Goal: Transaction & Acquisition: Book appointment/travel/reservation

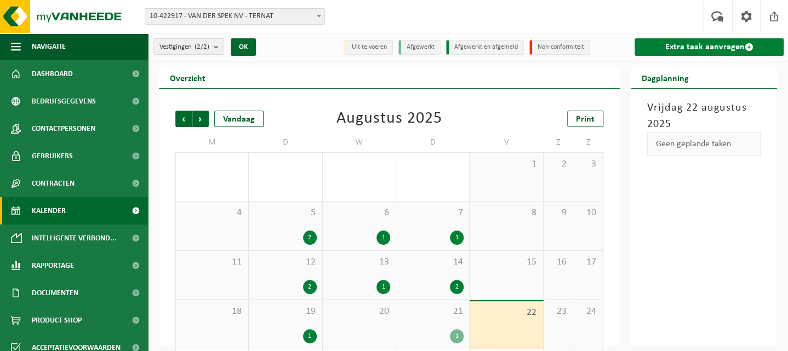
click at [659, 52] on link "Extra taak aanvragen" at bounding box center [709, 47] width 149 height 18
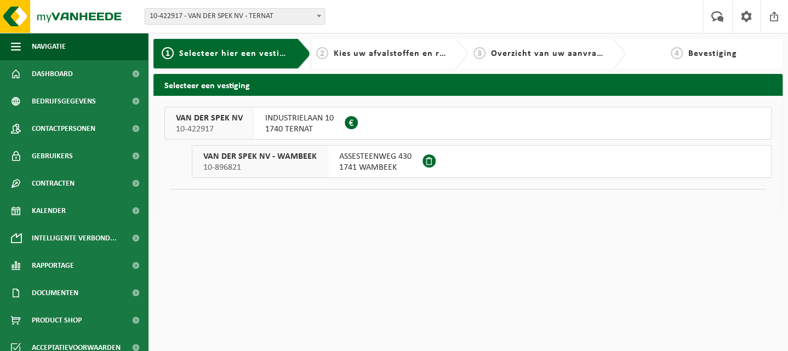
click at [251, 124] on div "VAN DER SPEK NV 10-422917" at bounding box center [209, 123] width 89 height 32
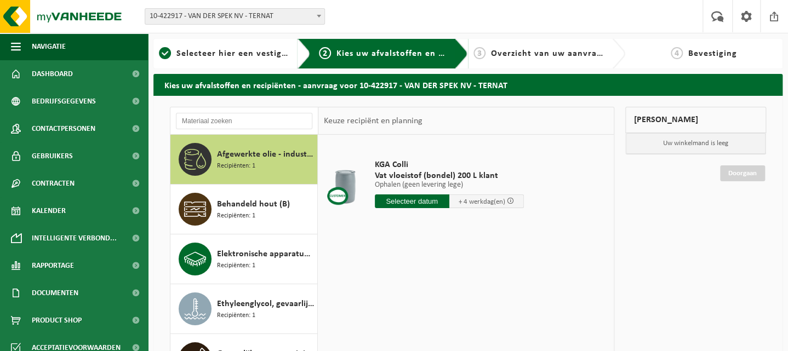
click at [413, 201] on input "text" at bounding box center [412, 202] width 75 height 14
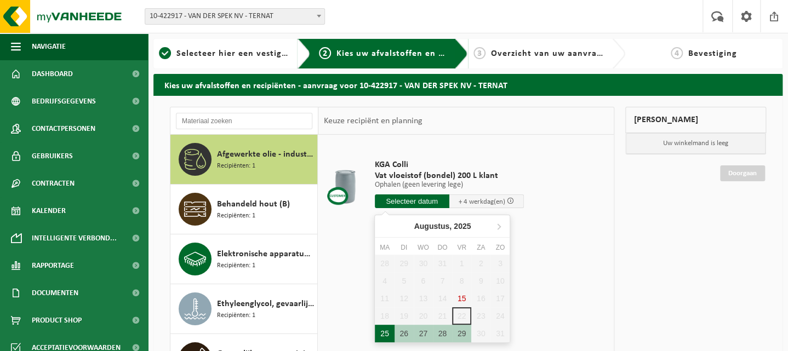
click at [381, 333] on div "25" at bounding box center [384, 334] width 19 height 18
type input "Van 2025-08-25"
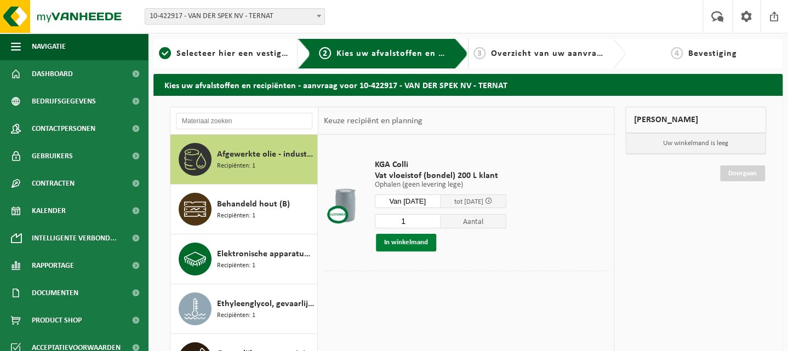
click at [391, 245] on button "In winkelmand" at bounding box center [406, 243] width 60 height 18
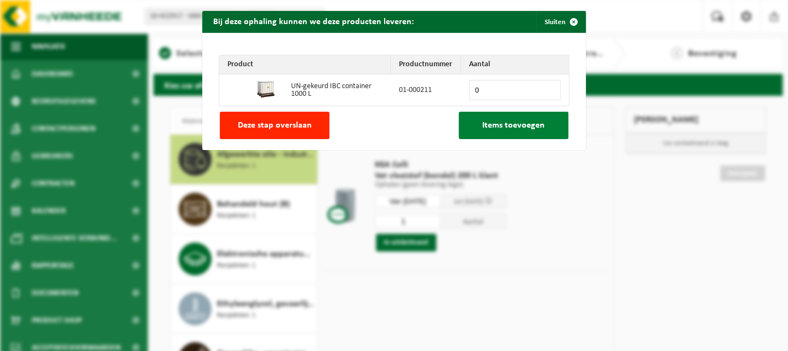
click at [524, 129] on span "Items toevoegen" at bounding box center [513, 125] width 62 height 9
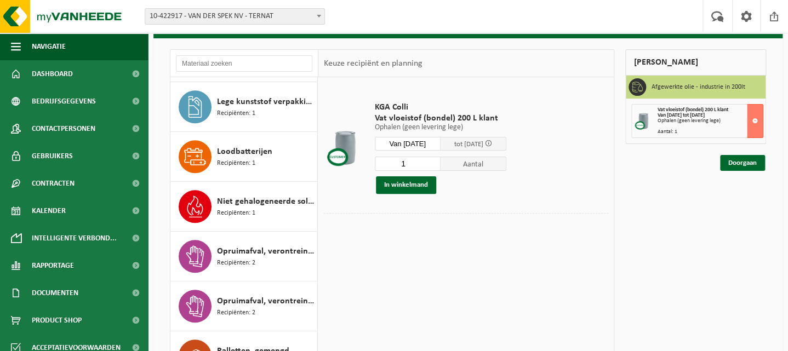
scroll to position [355, 0]
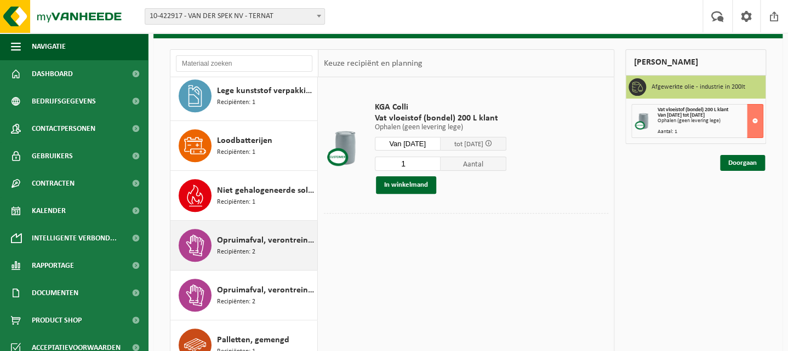
click at [286, 240] on span "Opruimafval, verontreinigd met olie" at bounding box center [266, 240] width 98 height 13
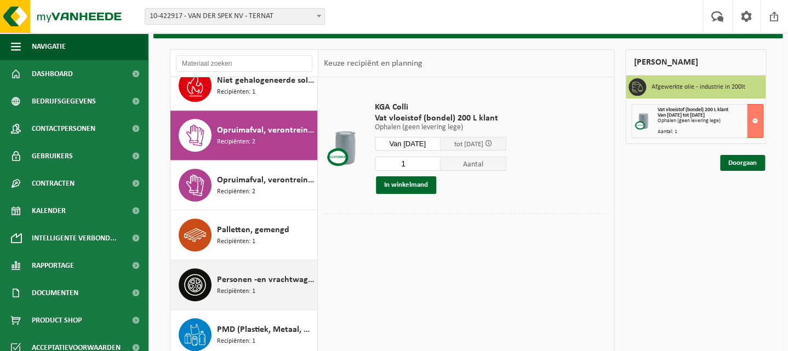
scroll to position [498, 0]
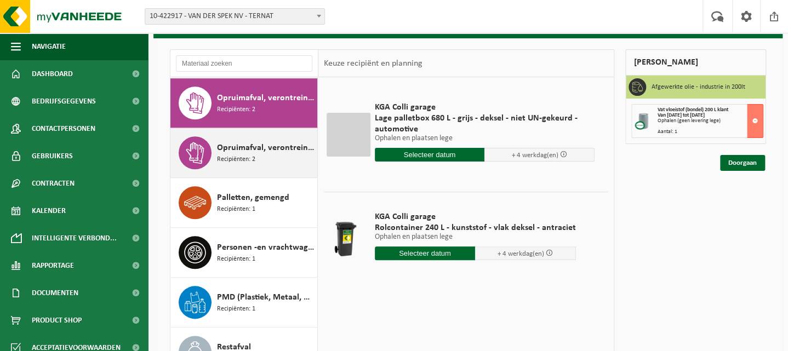
click at [240, 155] on span "Recipiënten: 2" at bounding box center [236, 160] width 38 height 10
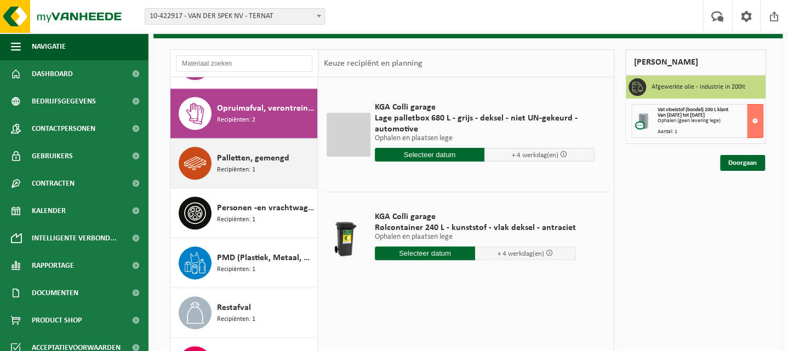
scroll to position [547, 0]
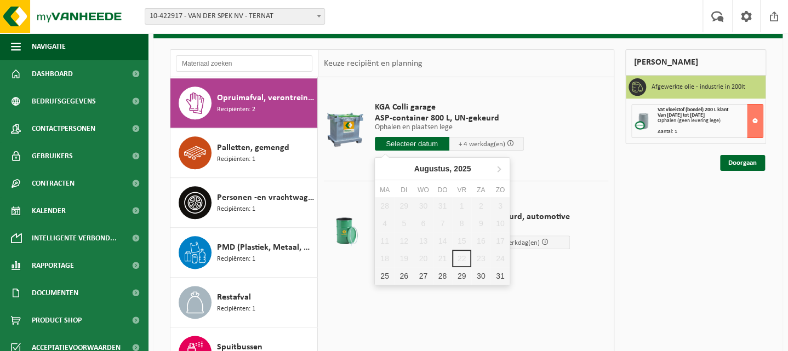
click at [390, 142] on input "text" at bounding box center [412, 144] width 75 height 14
click at [388, 275] on div "25" at bounding box center [384, 276] width 19 height 18
type input "Van 2025-08-25"
type input "2025-08-25"
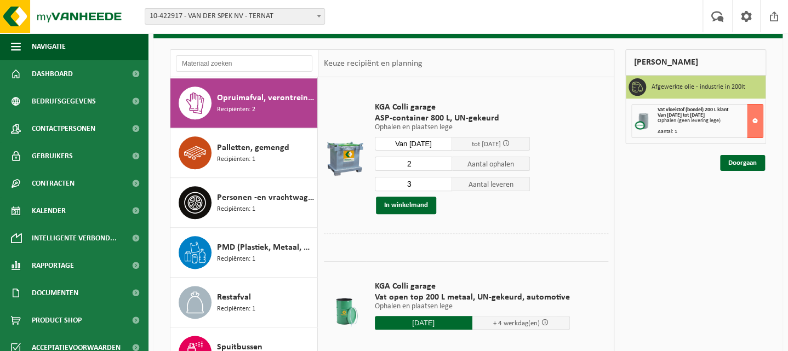
type input "2"
click at [440, 164] on input "2" at bounding box center [414, 164] width 78 height 14
type input "2"
click at [444, 187] on input "2" at bounding box center [414, 184] width 78 height 14
click at [420, 203] on button "In winkelmand" at bounding box center [406, 206] width 60 height 18
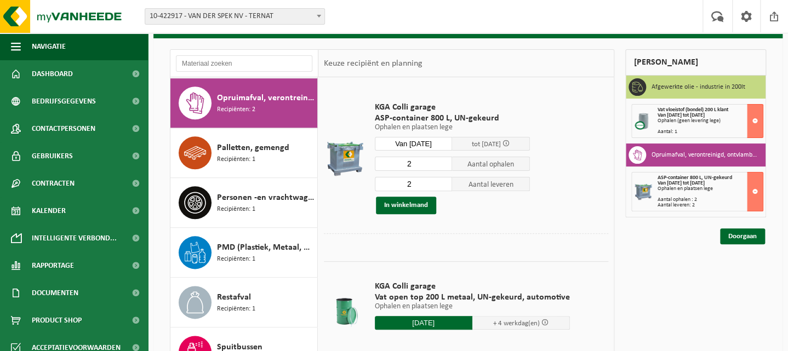
click at [329, 190] on td at bounding box center [345, 158] width 43 height 151
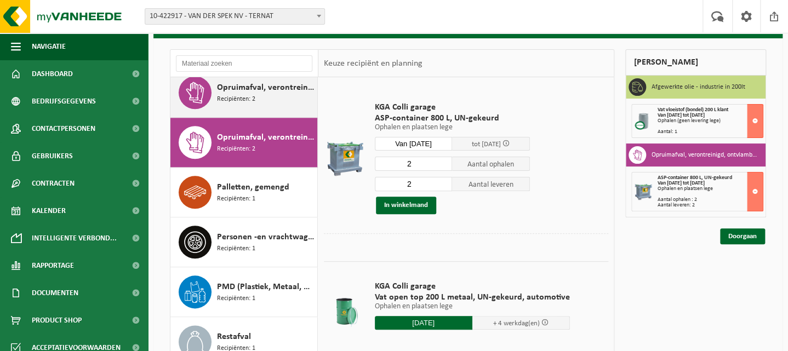
click at [242, 92] on span "Opruimafval, verontreinigd met olie" at bounding box center [266, 87] width 98 height 13
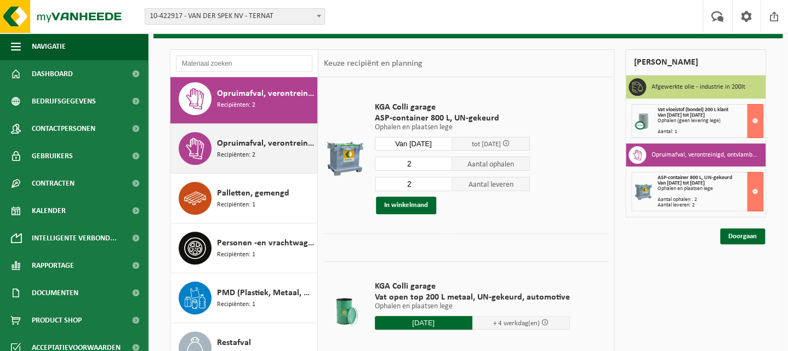
scroll to position [498, 0]
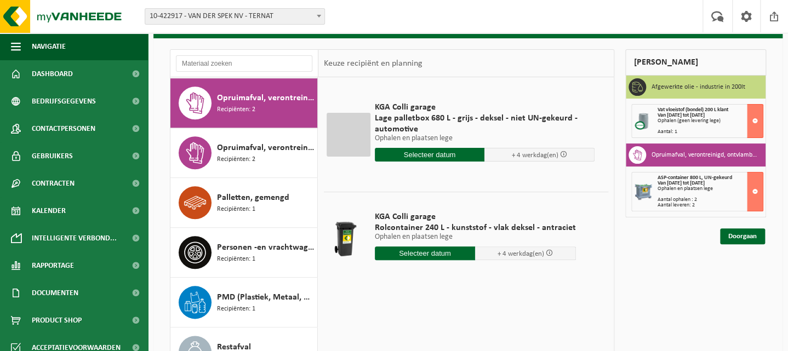
click at [419, 257] on input "text" at bounding box center [425, 254] width 101 height 14
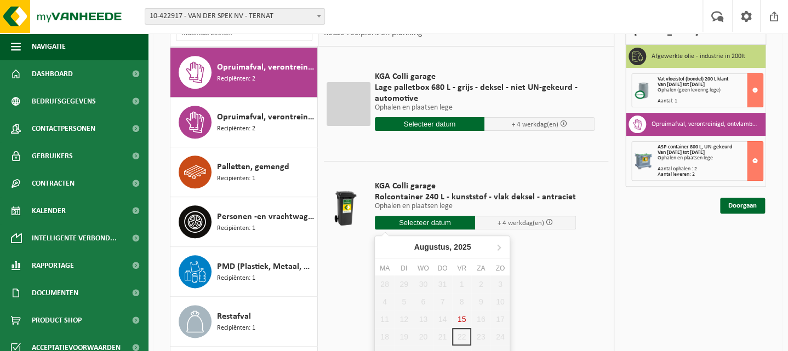
scroll to position [116, 0]
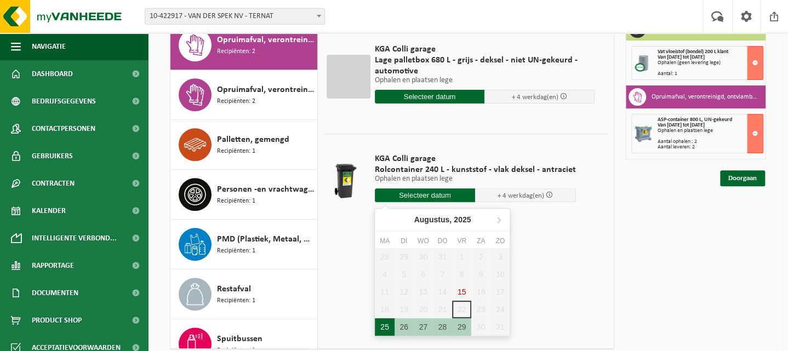
click at [387, 324] on div "25" at bounding box center [384, 327] width 19 height 18
type input "Van 2025-08-25"
type input "2025-08-25"
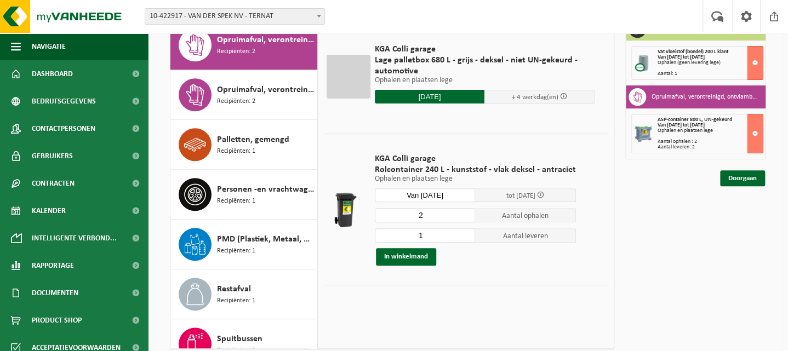
click at [461, 213] on input "2" at bounding box center [425, 215] width 101 height 14
type input "3"
click at [461, 214] on input "3" at bounding box center [425, 215] width 101 height 14
click at [464, 234] on input "2" at bounding box center [425, 236] width 101 height 14
type input "3"
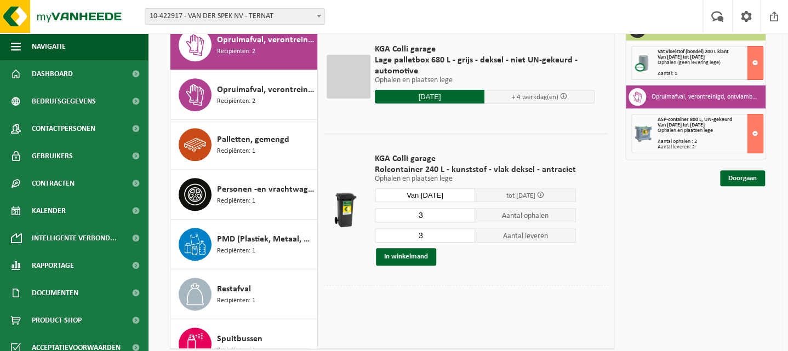
click at [464, 234] on input "3" at bounding box center [425, 236] width 101 height 14
click at [419, 254] on button "In winkelmand" at bounding box center [406, 257] width 60 height 18
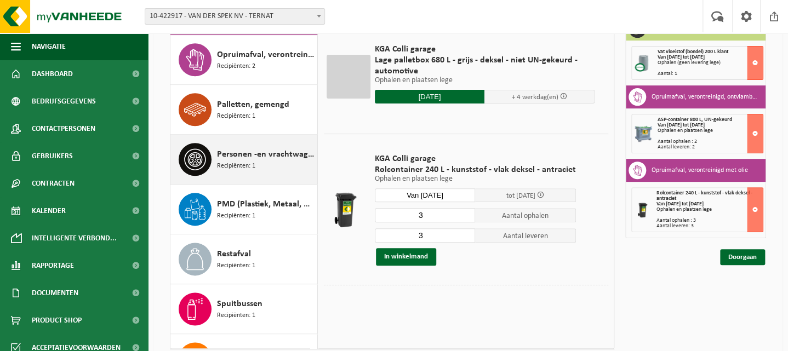
scroll to position [537, 0]
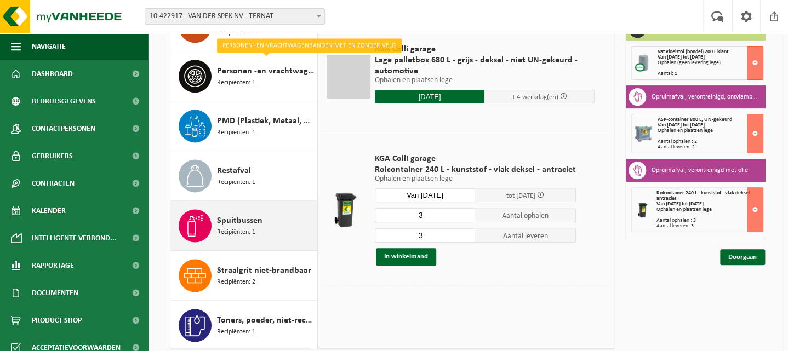
click at [253, 222] on span "Spuitbussen" at bounding box center [239, 220] width 45 height 13
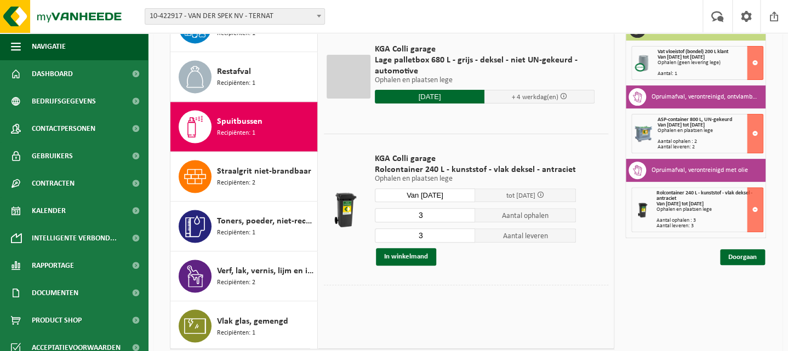
scroll to position [715, 0]
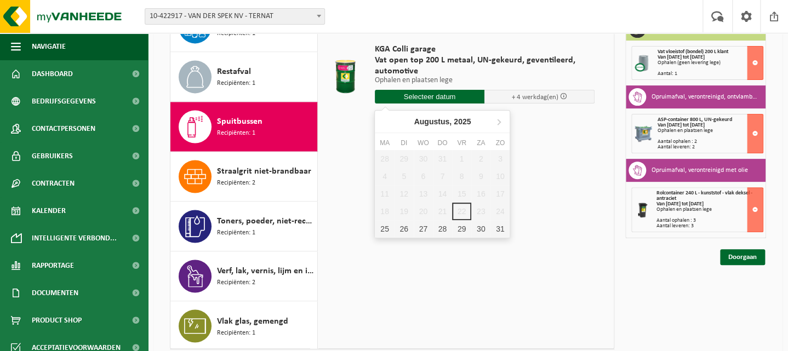
click at [403, 98] on input "text" at bounding box center [430, 97] width 110 height 14
click at [387, 226] on div "25" at bounding box center [384, 229] width 19 height 18
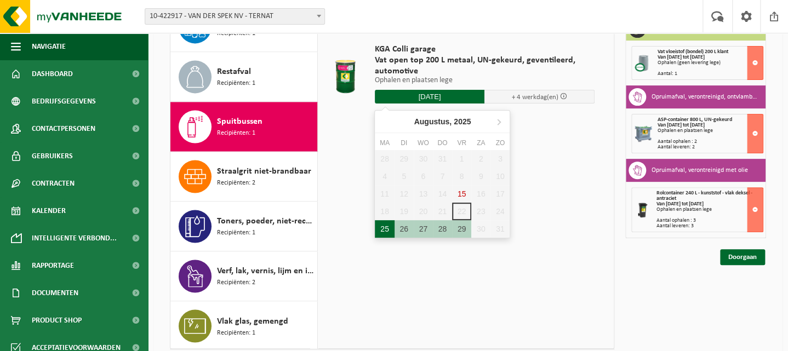
type input "Van 2025-08-25"
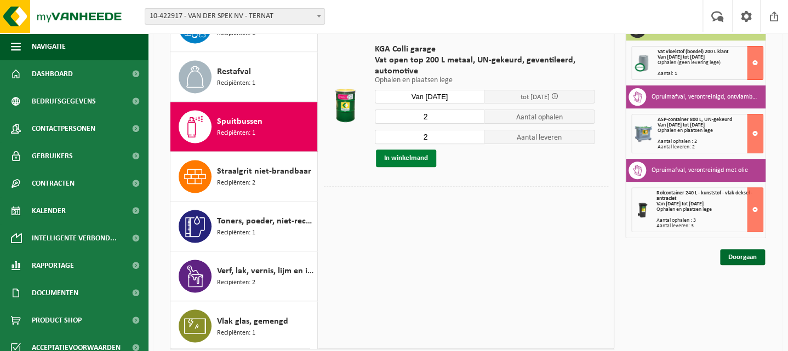
click at [413, 166] on button "In winkelmand" at bounding box center [406, 159] width 60 height 18
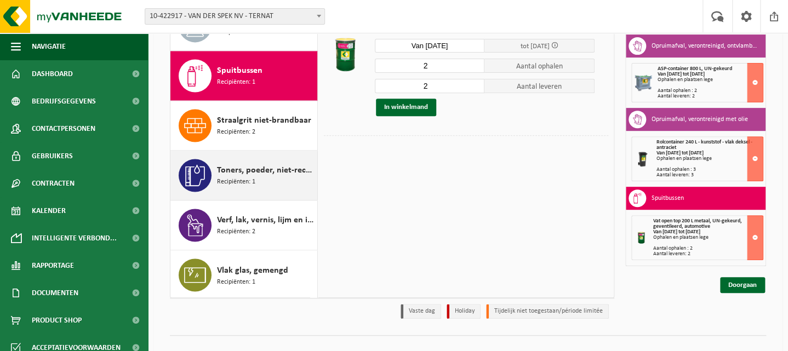
scroll to position [173, 0]
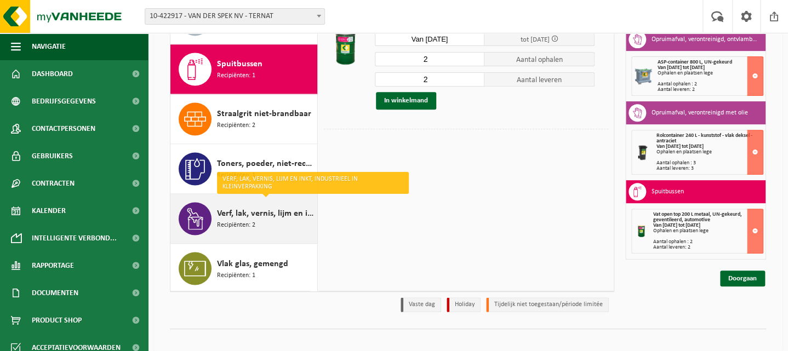
click at [225, 221] on span "Recipiënten: 2" at bounding box center [236, 225] width 38 height 10
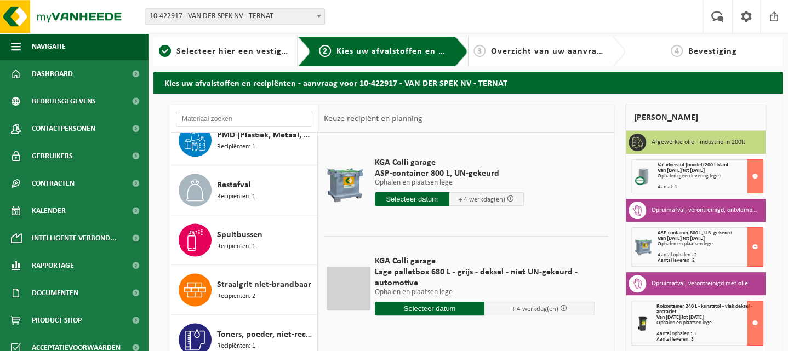
scroll to position [0, 0]
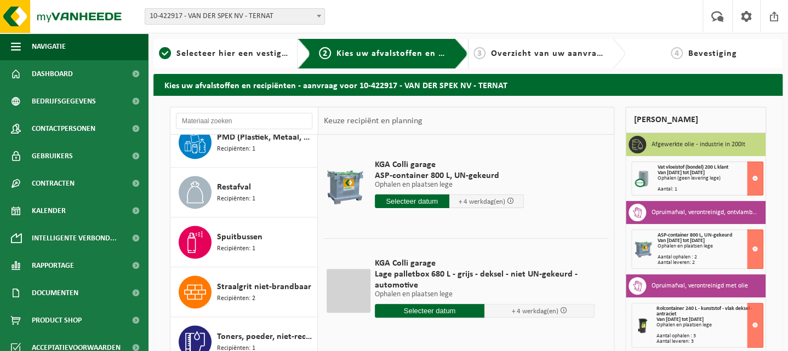
click at [400, 204] on input "text" at bounding box center [412, 202] width 75 height 14
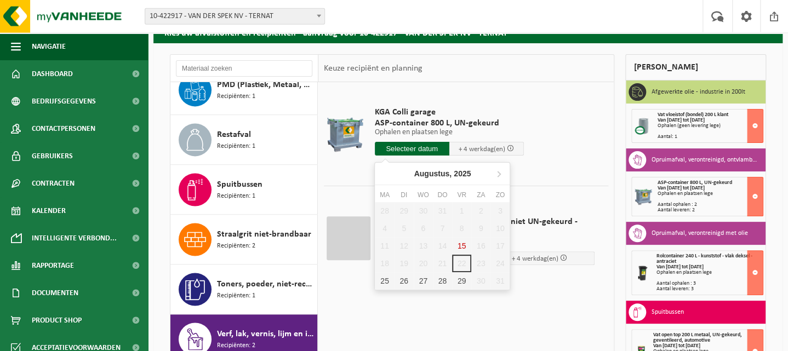
scroll to position [58, 0]
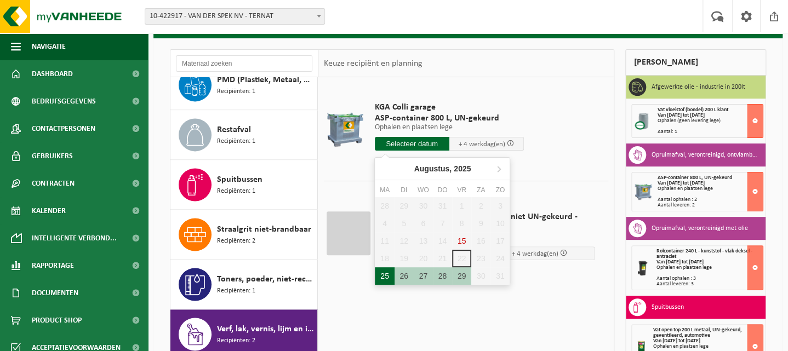
click at [383, 282] on div "25" at bounding box center [384, 276] width 19 height 18
type input "Van 2025-08-25"
type input "2025-08-25"
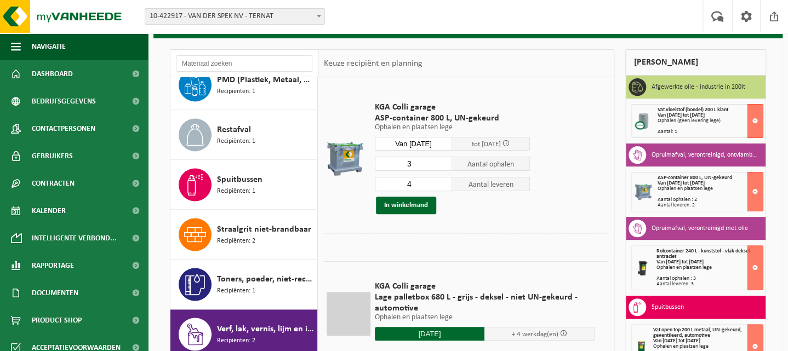
click at [440, 163] on input "3" at bounding box center [414, 164] width 78 height 14
click at [441, 166] on input "2" at bounding box center [414, 164] width 78 height 14
type input "1"
click at [441, 166] on input "1" at bounding box center [414, 164] width 78 height 14
click at [442, 187] on input "3" at bounding box center [414, 184] width 78 height 14
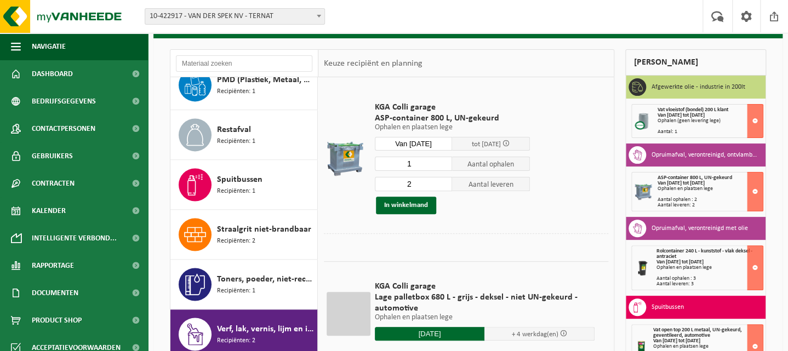
click at [442, 187] on input "2" at bounding box center [414, 184] width 78 height 14
type input "1"
click at [442, 187] on input "1" at bounding box center [414, 184] width 78 height 14
click at [420, 201] on button "In winkelmand" at bounding box center [406, 206] width 60 height 18
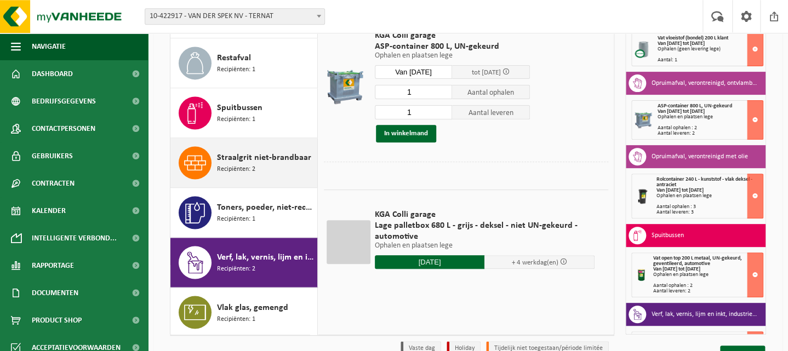
scroll to position [173, 0]
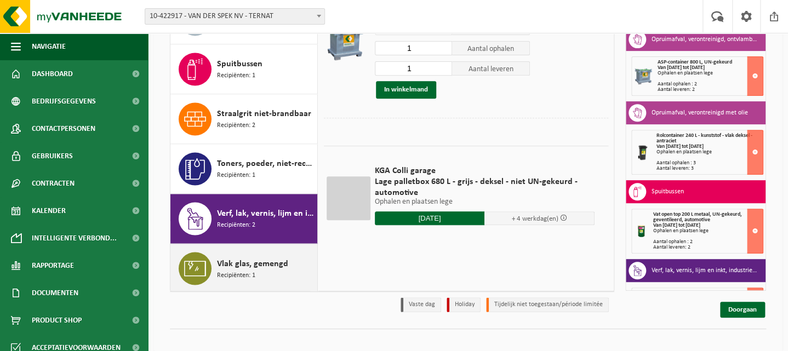
click at [229, 260] on span "Vlak glas, gemengd" at bounding box center [252, 263] width 71 height 13
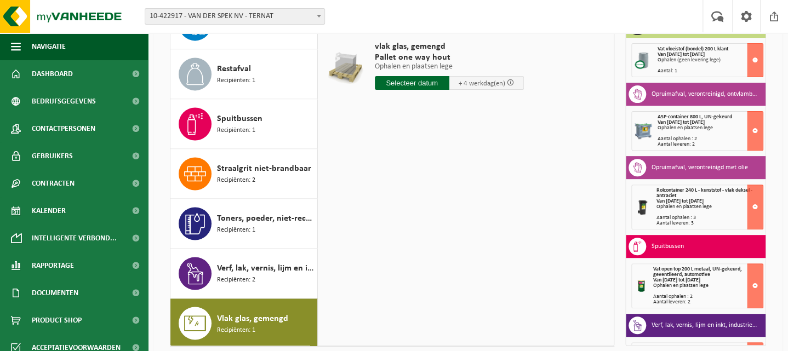
scroll to position [116, 0]
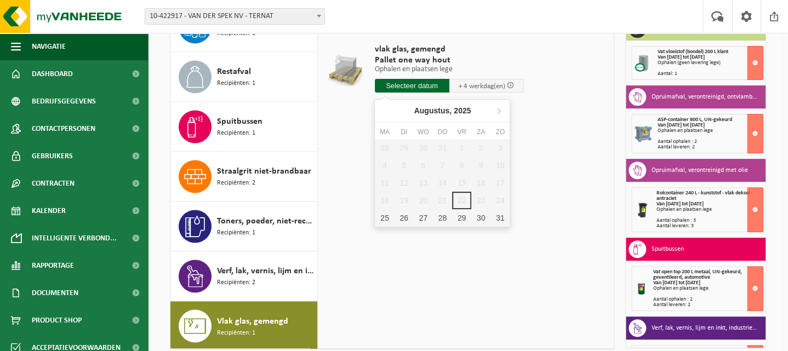
click at [409, 90] on input "text" at bounding box center [412, 86] width 75 height 14
click at [384, 214] on div "25" at bounding box center [384, 218] width 19 height 18
type input "Van 2025-08-25"
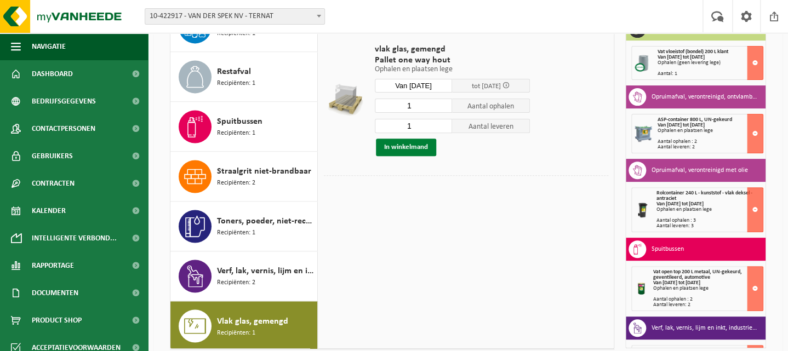
click at [403, 149] on button "In winkelmand" at bounding box center [406, 148] width 60 height 18
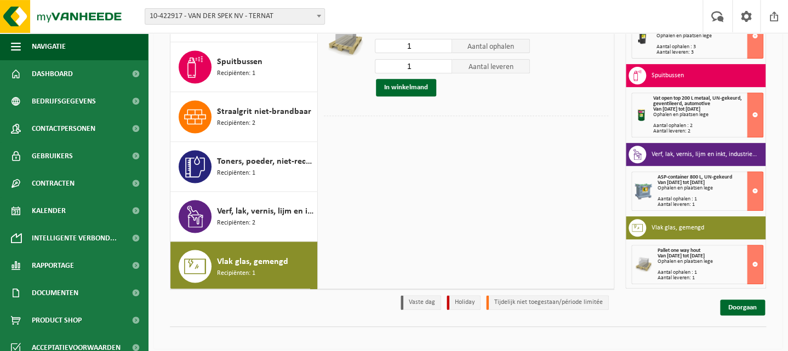
scroll to position [178, 0]
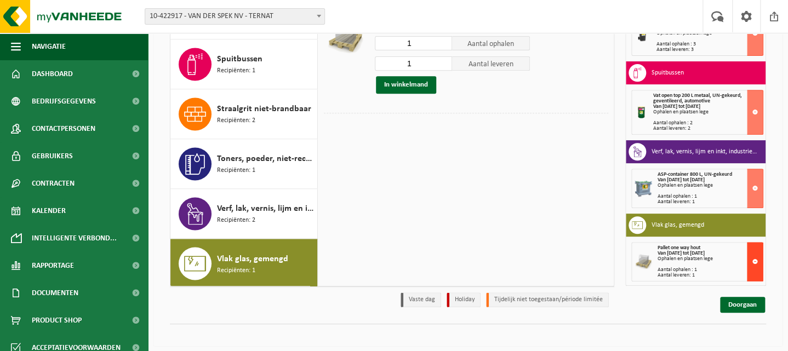
click at [752, 260] on button at bounding box center [755, 261] width 16 height 39
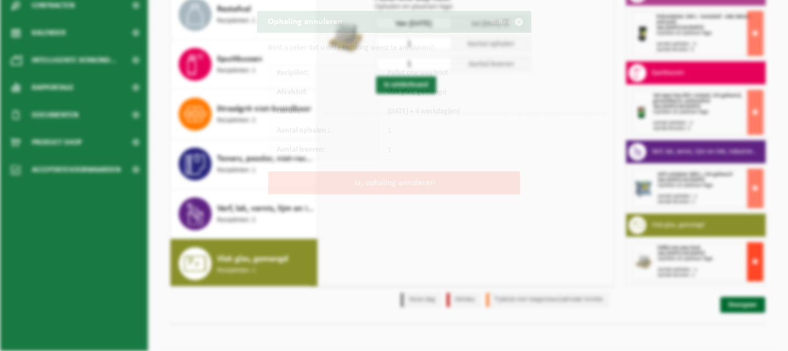
scroll to position [114, 0]
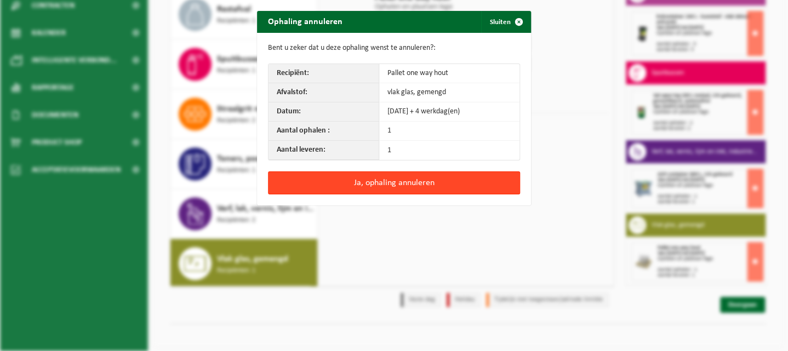
click at [424, 183] on button "Ja, ophaling annuleren" at bounding box center [394, 183] width 252 height 23
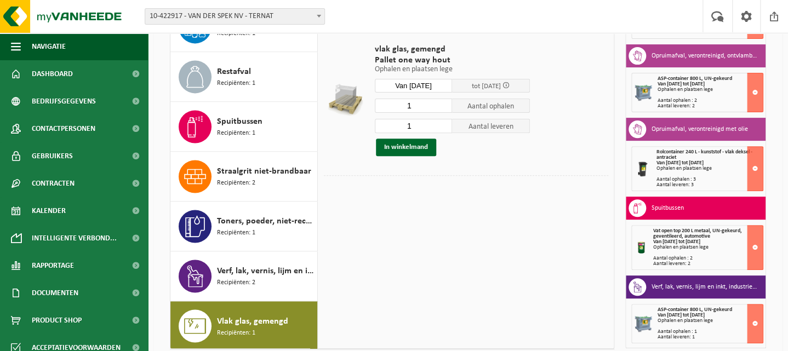
scroll to position [62, 0]
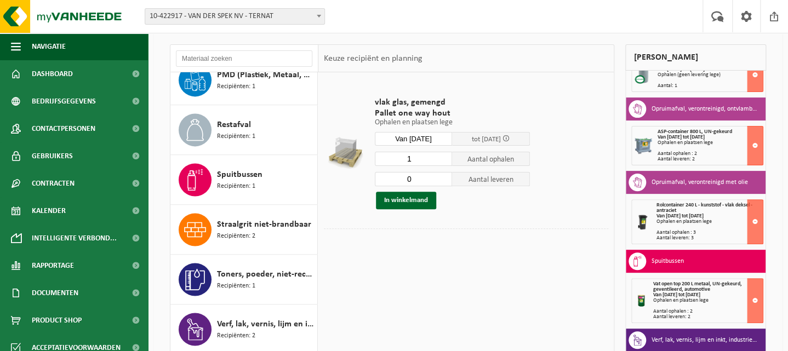
type input "0"
click at [438, 183] on input "0" at bounding box center [414, 179] width 78 height 14
click at [424, 196] on button "In winkelmand" at bounding box center [406, 201] width 60 height 18
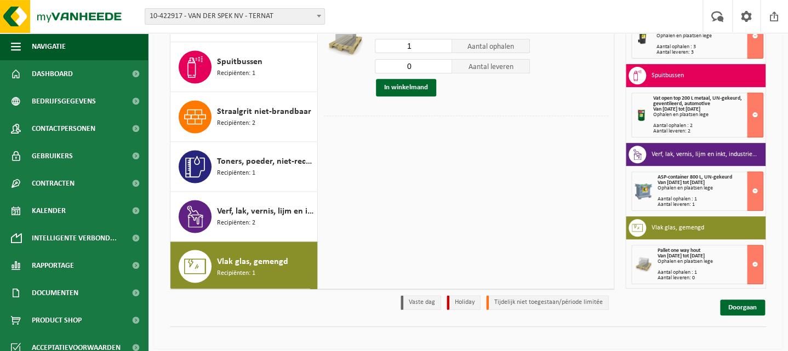
scroll to position [178, 0]
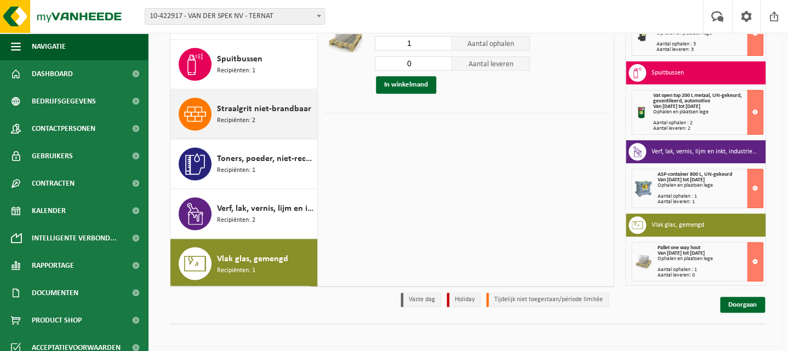
click at [253, 127] on div "Straalgrit niet-brandbaar Recipiënten: 2" at bounding box center [266, 114] width 98 height 33
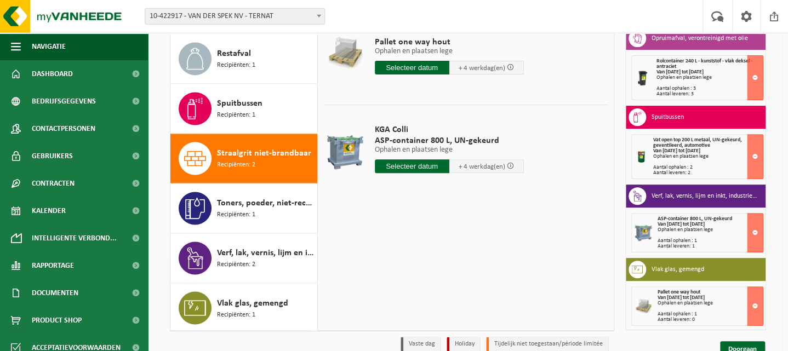
scroll to position [121, 0]
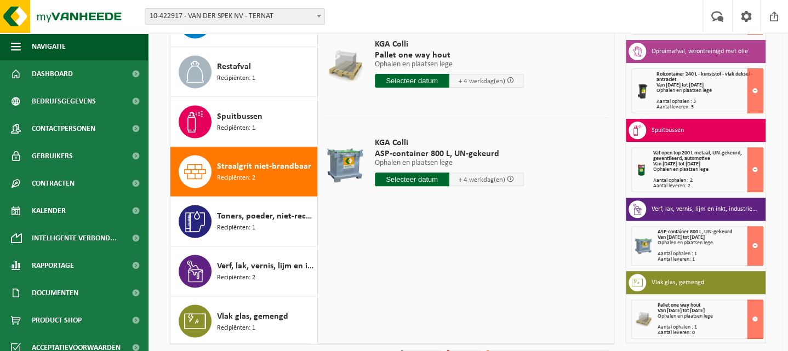
click at [407, 183] on input "text" at bounding box center [412, 180] width 75 height 14
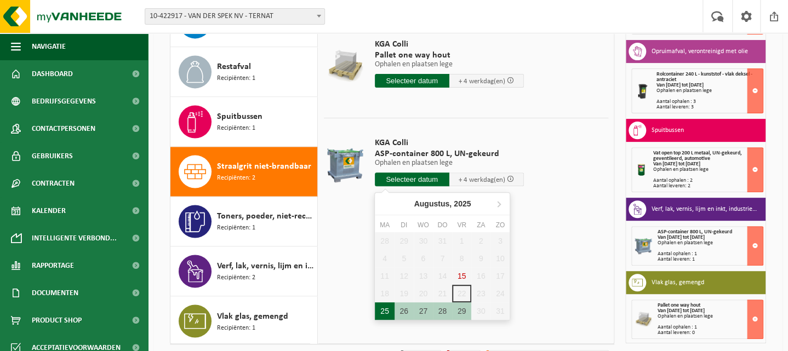
drag, startPoint x: 387, startPoint y: 310, endPoint x: 388, endPoint y: 304, distance: 6.1
click at [387, 310] on div "25" at bounding box center [384, 312] width 19 height 18
type input "Van 2025-08-25"
type input "2025-08-25"
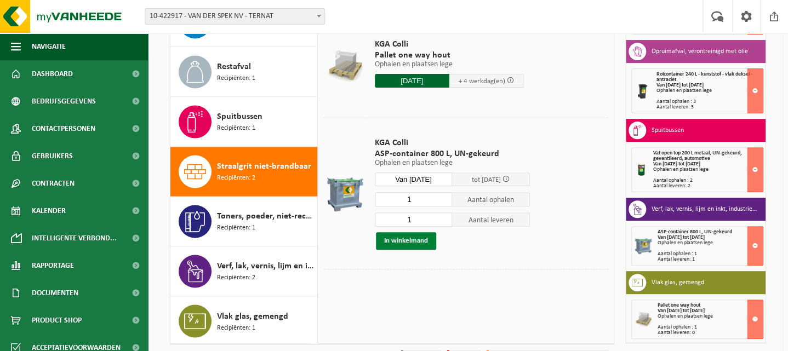
click at [423, 236] on button "In winkelmand" at bounding box center [406, 241] width 60 height 18
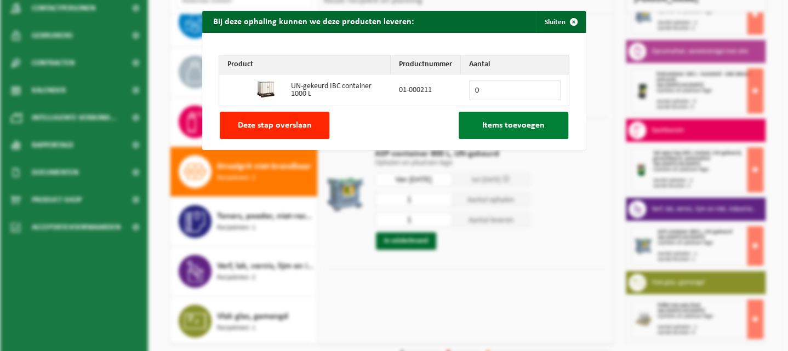
click at [520, 128] on span "Items toevoegen" at bounding box center [513, 125] width 62 height 9
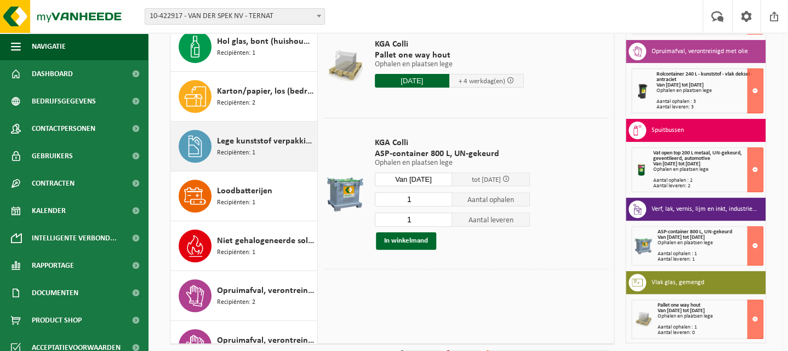
click at [222, 136] on span "Lege kunststof verpakkingen van gevaarlijke stoffen" at bounding box center [266, 141] width 98 height 13
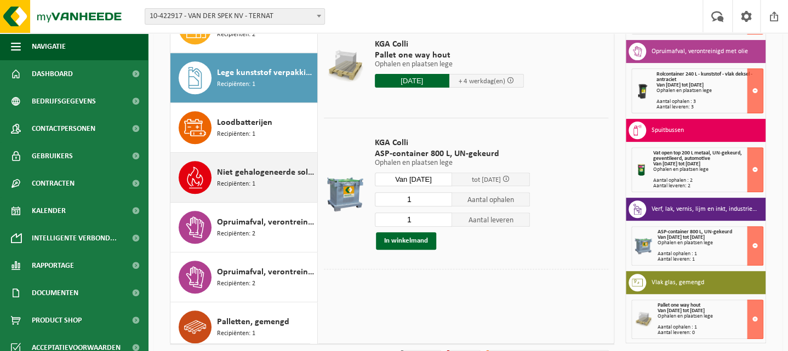
scroll to position [349, 0]
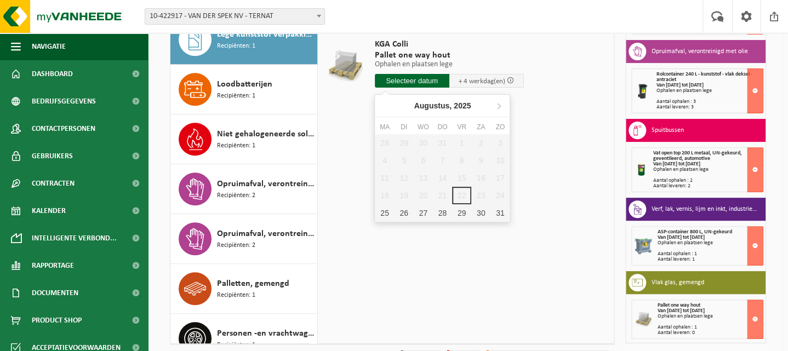
click at [393, 75] on input "text" at bounding box center [412, 81] width 75 height 14
click at [382, 221] on div "25" at bounding box center [384, 213] width 19 height 18
type input "Van 2025-08-25"
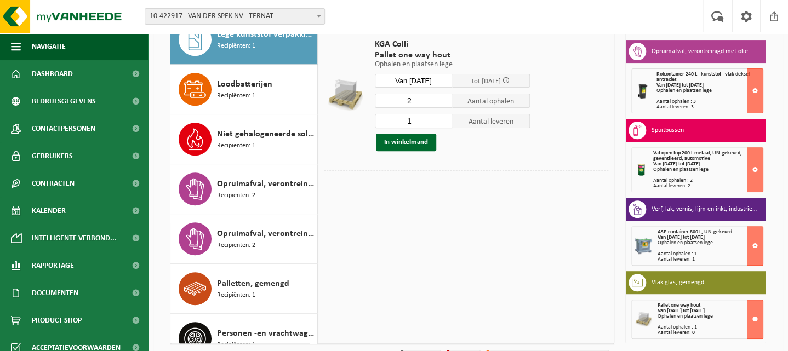
click at [439, 97] on input "2" at bounding box center [414, 101] width 78 height 14
type input "3"
click at [438, 97] on input "3" at bounding box center [414, 101] width 78 height 14
click at [440, 126] on input "1" at bounding box center [414, 121] width 78 height 14
type input "0"
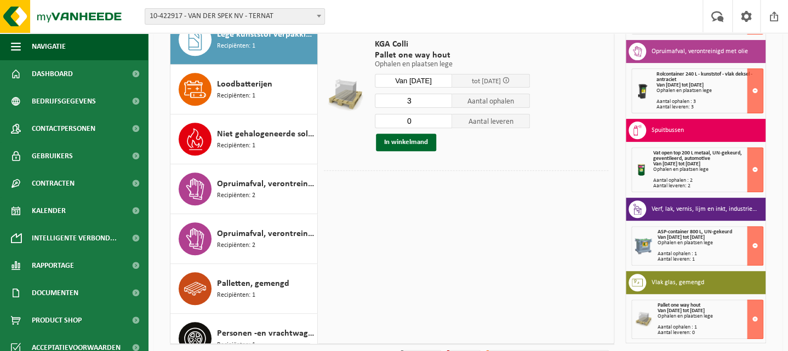
click at [440, 124] on input "0" at bounding box center [414, 121] width 78 height 14
click at [406, 145] on button "In winkelmand" at bounding box center [406, 143] width 60 height 18
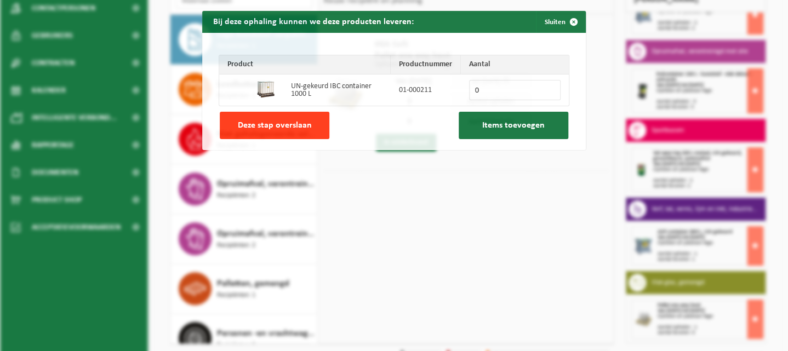
scroll to position [114, 0]
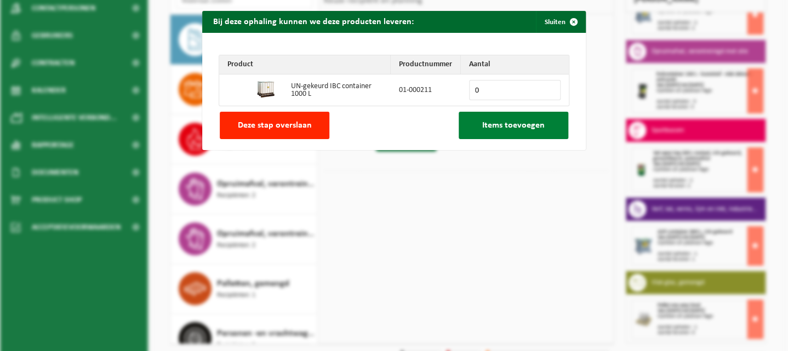
click at [508, 125] on span "Items toevoegen" at bounding box center [513, 125] width 62 height 9
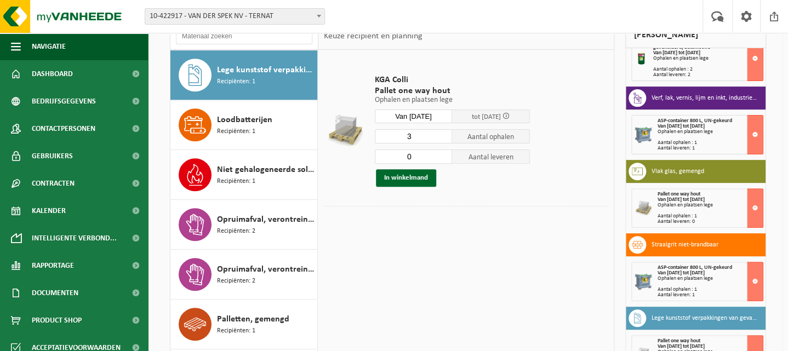
scroll to position [0, 0]
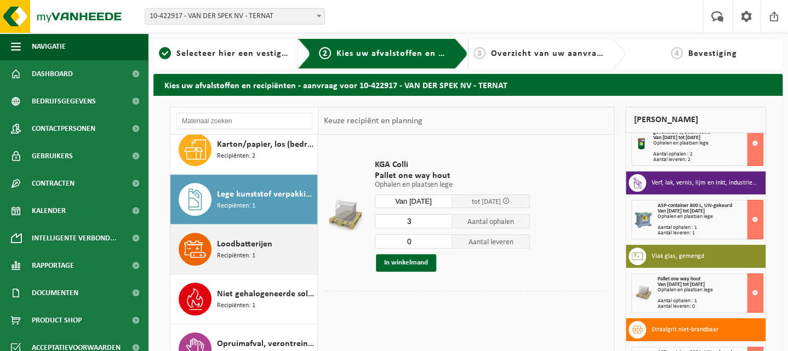
click at [241, 251] on span "Recipiënten: 1" at bounding box center [236, 256] width 38 height 10
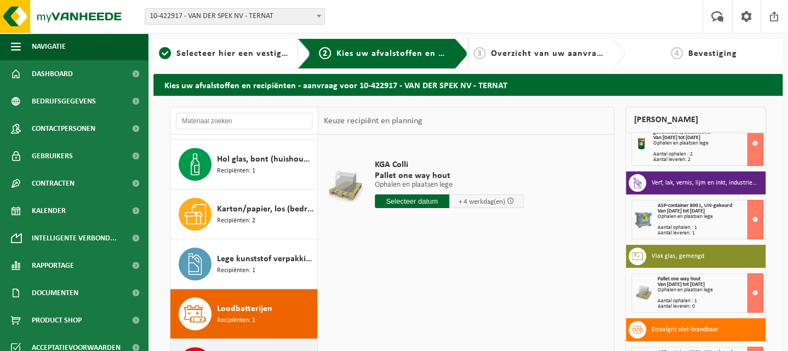
scroll to position [240, 0]
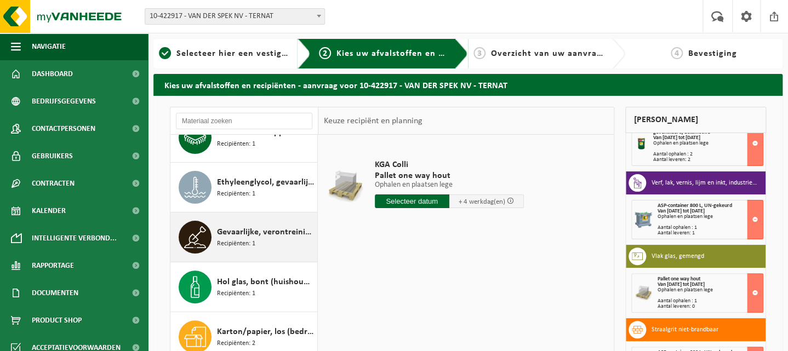
click at [253, 250] on div "Gevaarlijke, verontreinigde grond Recipiënten: 1" at bounding box center [266, 237] width 98 height 33
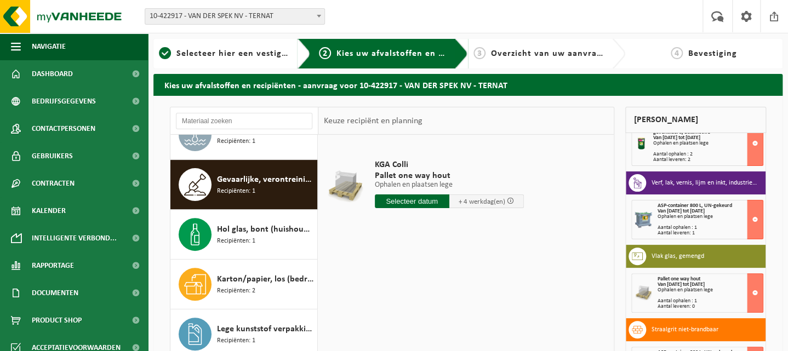
scroll to position [199, 0]
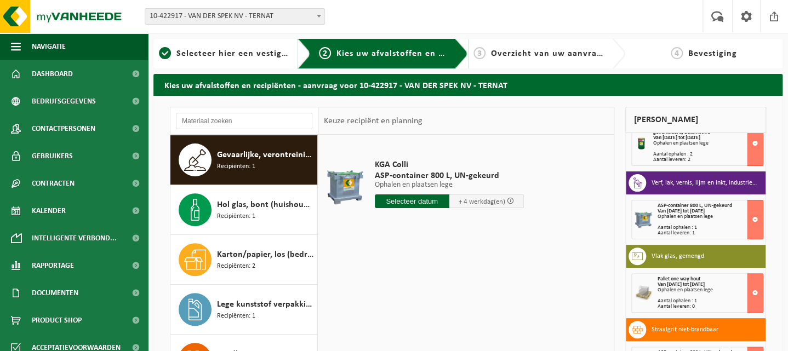
click at [404, 201] on input "text" at bounding box center [412, 202] width 75 height 14
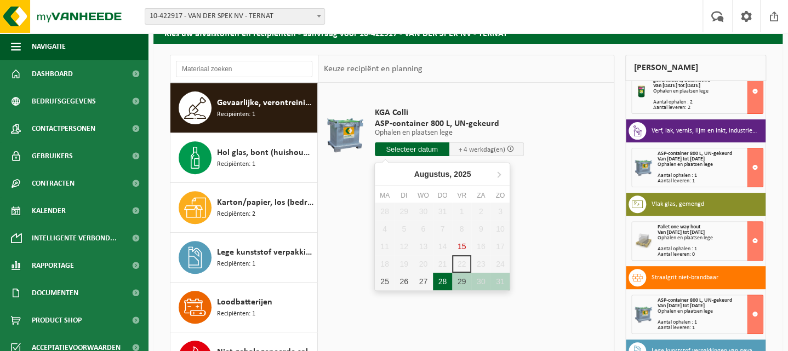
scroll to position [116, 0]
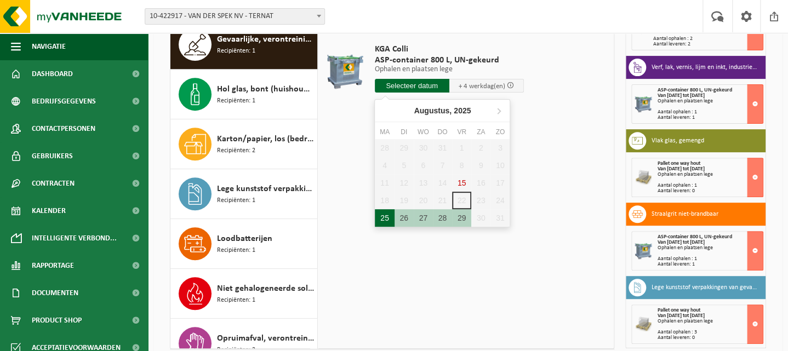
click at [386, 224] on div "25" at bounding box center [384, 218] width 19 height 18
type input "Van 2025-08-25"
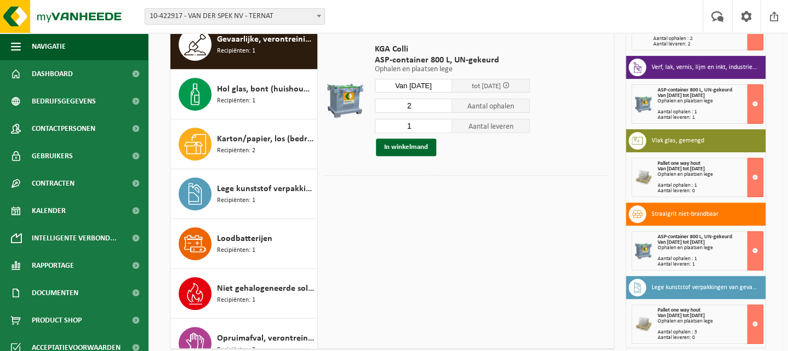
type input "2"
click at [440, 104] on input "2" at bounding box center [414, 106] width 78 height 14
type input "2"
click at [437, 124] on input "2" at bounding box center [414, 126] width 78 height 14
click at [424, 146] on button "In winkelmand" at bounding box center [406, 148] width 60 height 18
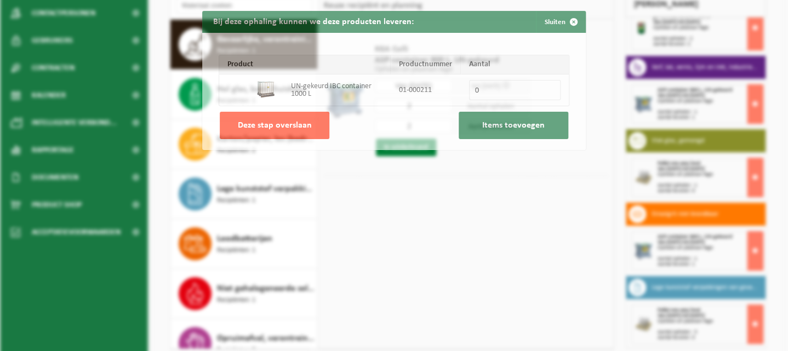
scroll to position [261, 0]
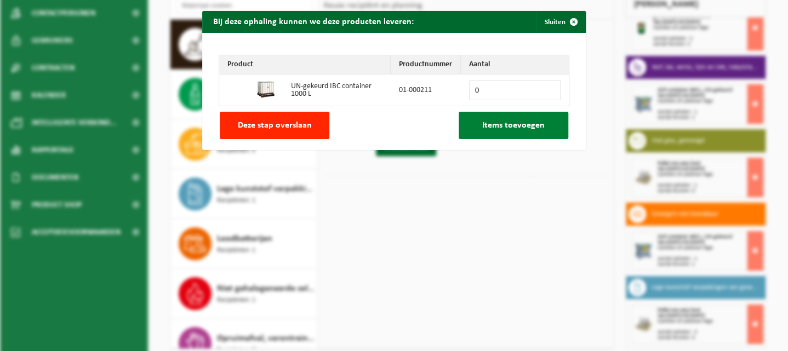
click at [504, 133] on button "Items toevoegen" at bounding box center [514, 125] width 110 height 27
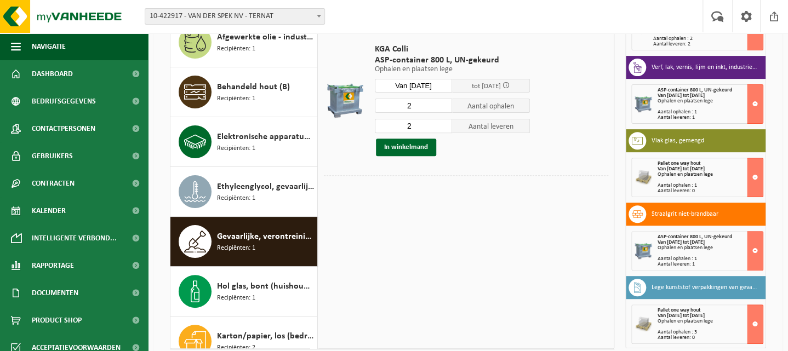
scroll to position [0, 0]
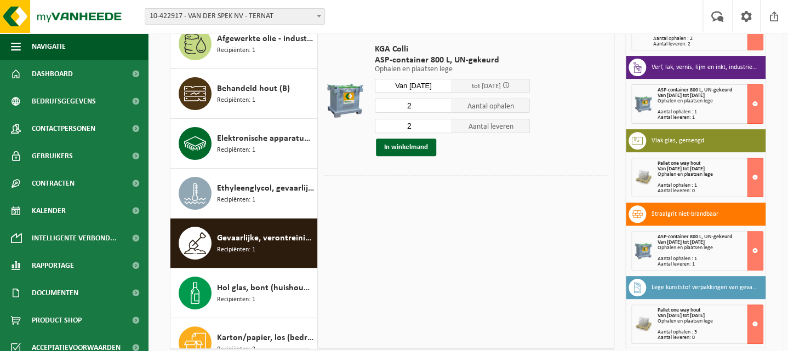
click at [456, 236] on div "KGA Colli ASP-container 800 L, UN-gekeurd Ophalen en plaatsen lege Ophalen en p…" at bounding box center [465, 183] width 295 height 329
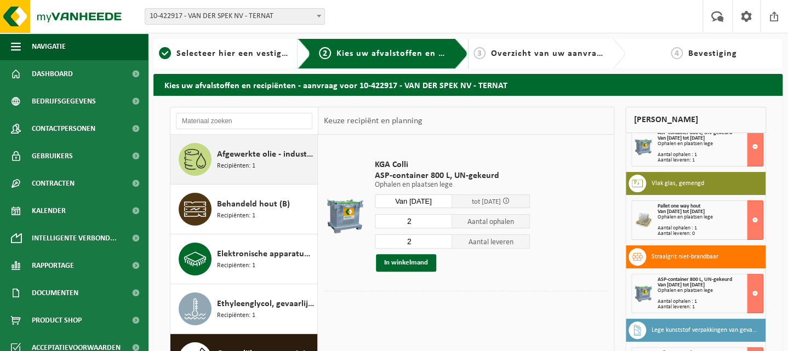
click at [236, 162] on span "Recipiënten: 1" at bounding box center [236, 166] width 38 height 10
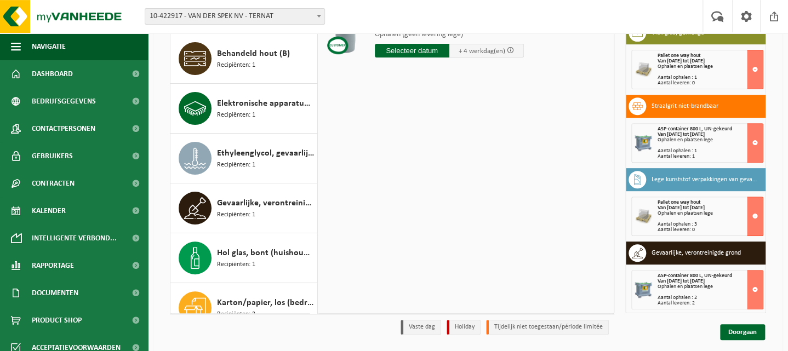
scroll to position [178, 0]
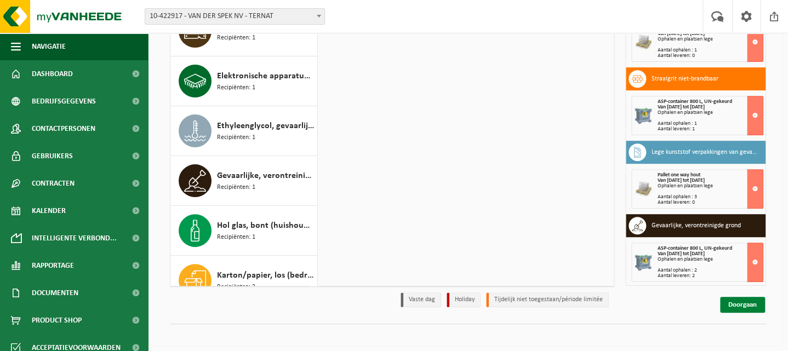
click at [749, 304] on link "Doorgaan" at bounding box center [742, 305] width 45 height 16
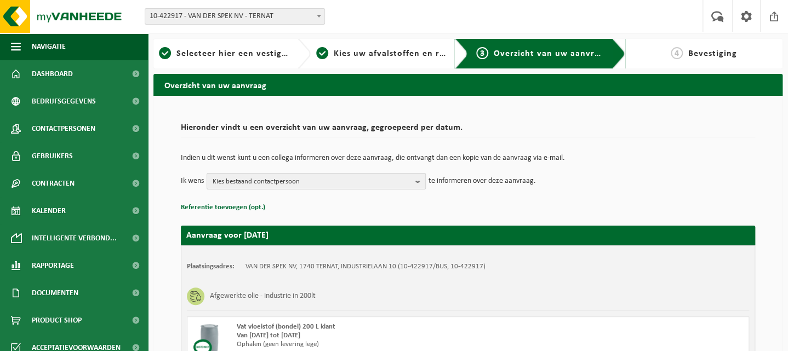
click at [283, 180] on span "Kies bestaand contactpersoon" at bounding box center [312, 182] width 198 height 16
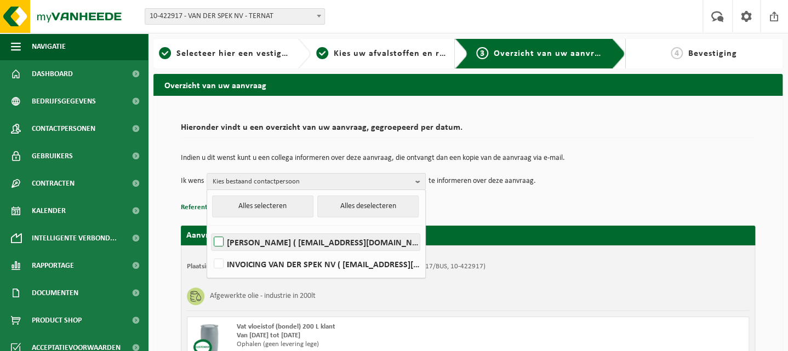
click at [258, 242] on label "Zoé Cambier ( zoec@vanderspek.be )" at bounding box center [316, 242] width 208 height 16
click at [210, 229] on input "Zoé Cambier ( zoec@vanderspek.be )" at bounding box center [209, 228] width 1 height 1
checkbox input "true"
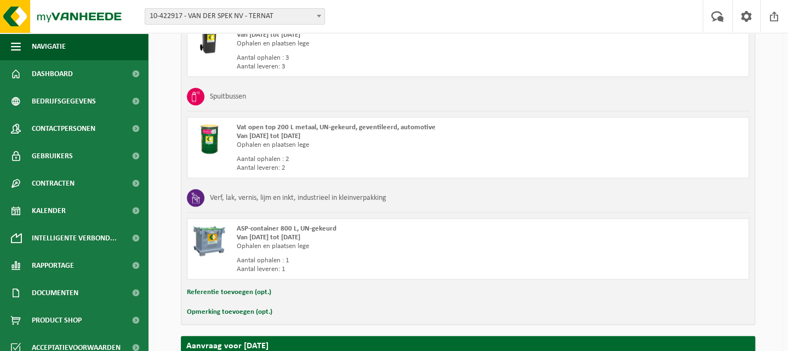
scroll to position [1212, 0]
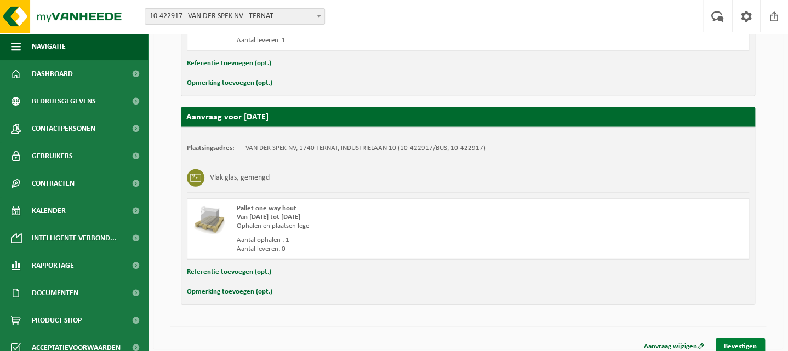
click at [743, 342] on link "Bevestigen" at bounding box center [740, 347] width 49 height 16
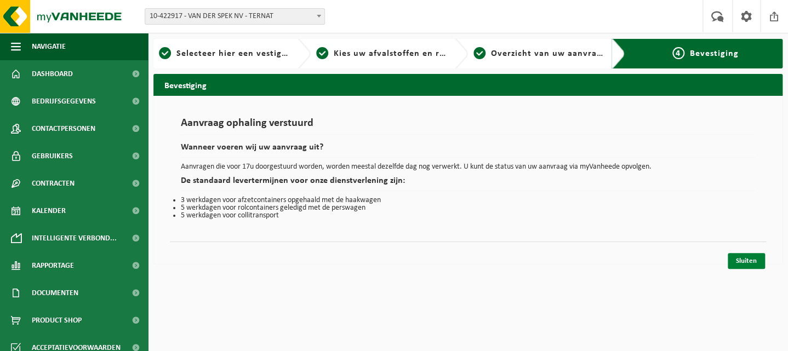
click at [755, 259] on link "Sluiten" at bounding box center [746, 261] width 37 height 16
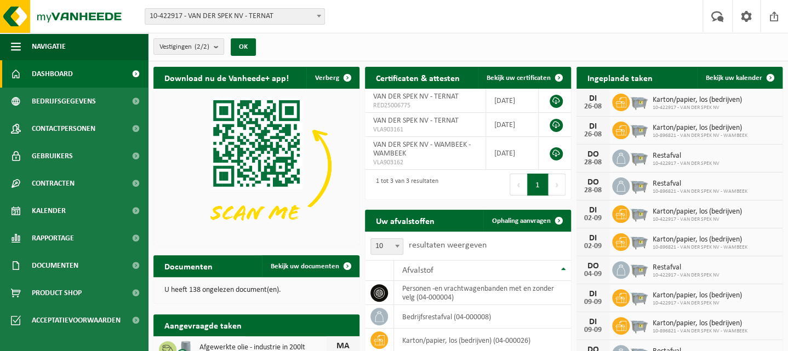
click at [69, 78] on span "Dashboard" at bounding box center [52, 73] width 41 height 27
